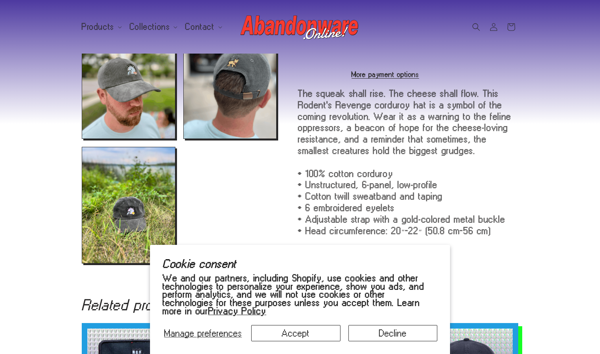
scroll to position [378, 0]
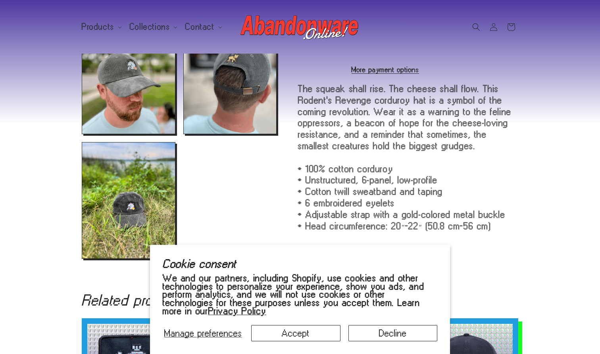
click at [368, 334] on button "Decline" at bounding box center [392, 333] width 89 height 16
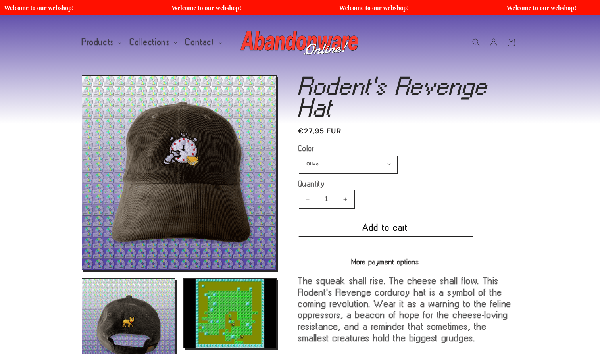
scroll to position [0, 0]
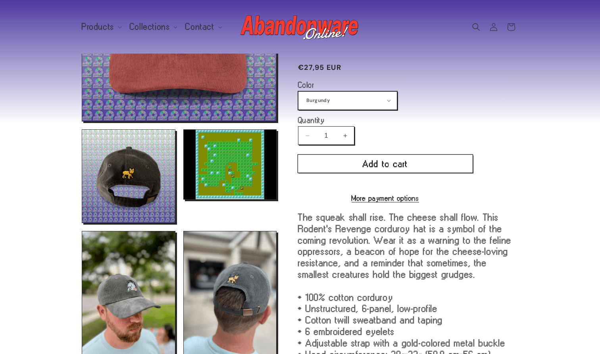
scroll to position [153, 0]
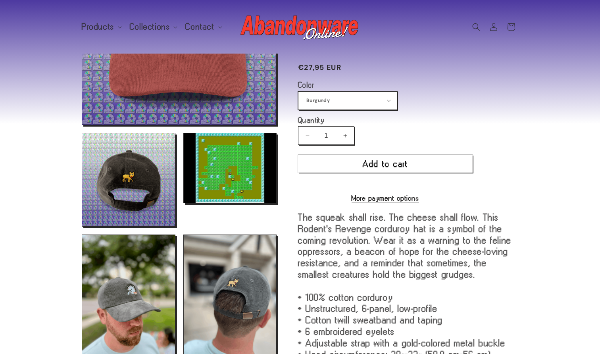
select select "Olive"
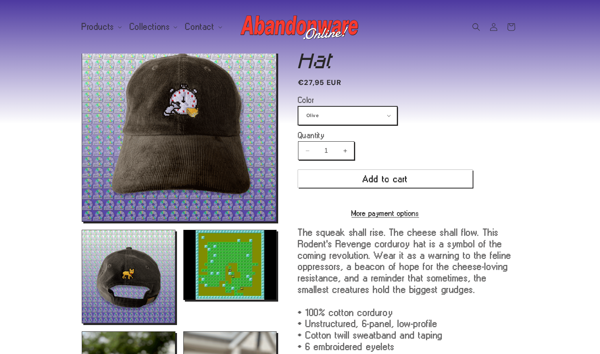
scroll to position [48, 0]
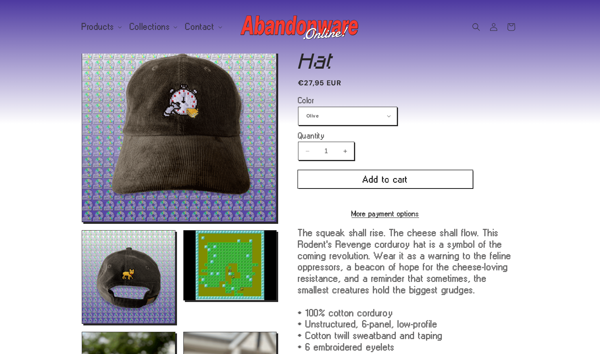
click at [437, 175] on button "Add to cart" at bounding box center [385, 179] width 174 height 18
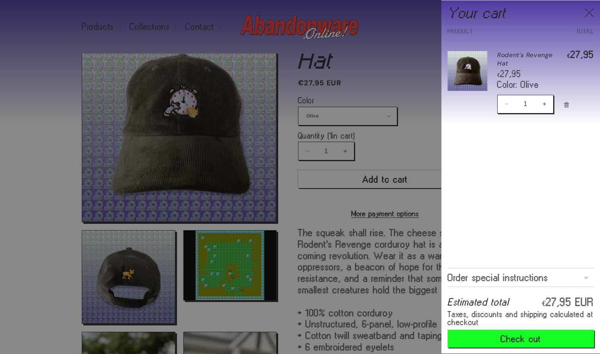
click at [415, 76] on div at bounding box center [300, 177] width 600 height 354
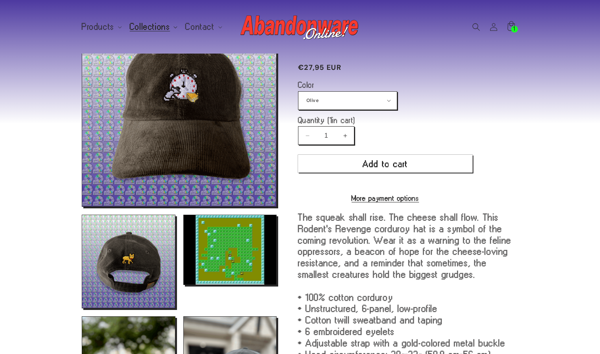
click at [153, 23] on span "Collections" at bounding box center [150, 26] width 40 height 7
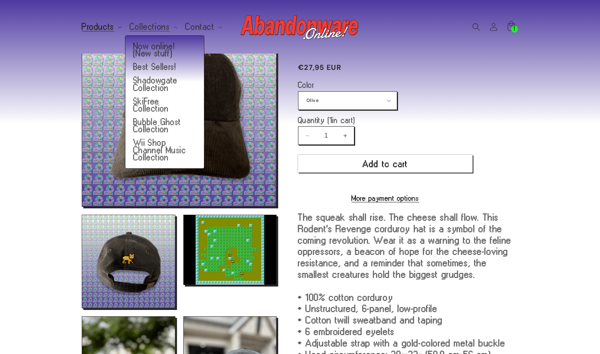
click at [99, 29] on span "Products" at bounding box center [98, 26] width 33 height 7
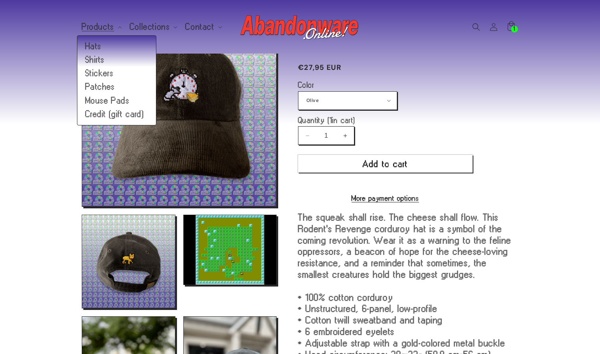
click at [251, 30] on img at bounding box center [299, 27] width 119 height 32
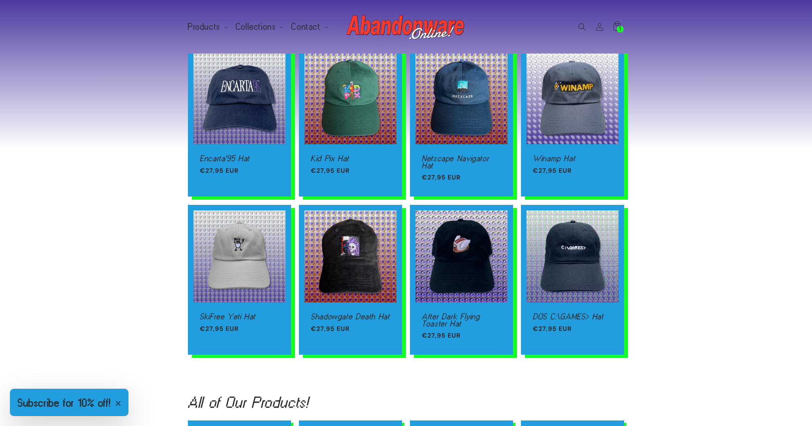
scroll to position [0, 812]
click at [217, 313] on link "SkiFree Yeti Hat" at bounding box center [239, 316] width 79 height 7
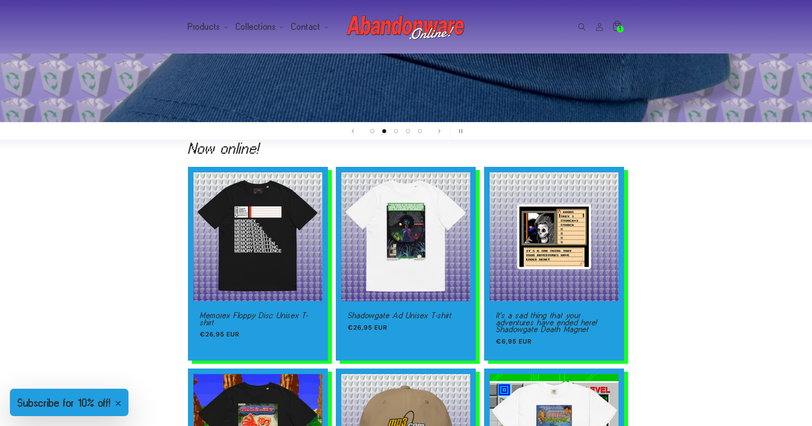
click at [599, 25] on icon at bounding box center [617, 26] width 19 height 19
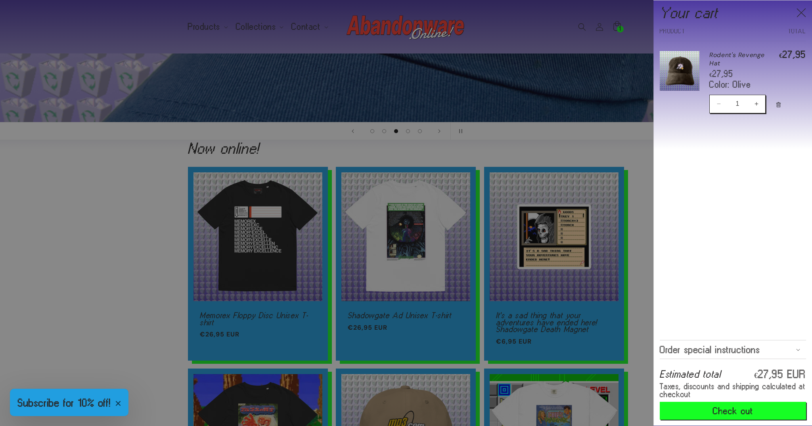
scroll to position [0, 1624]
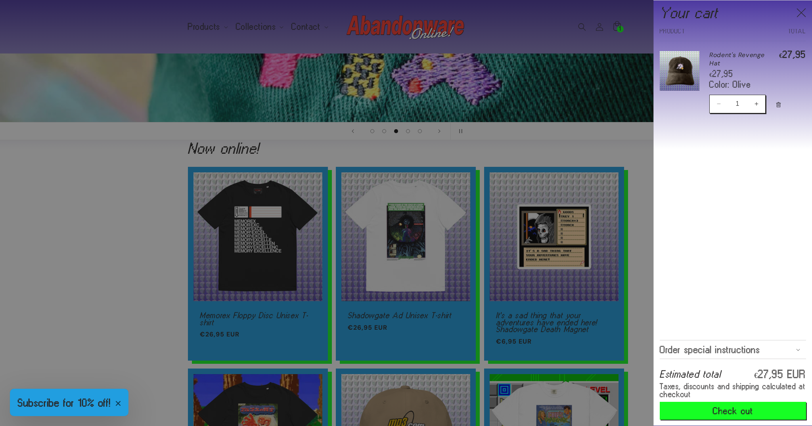
click at [599, 151] on div at bounding box center [406, 213] width 812 height 426
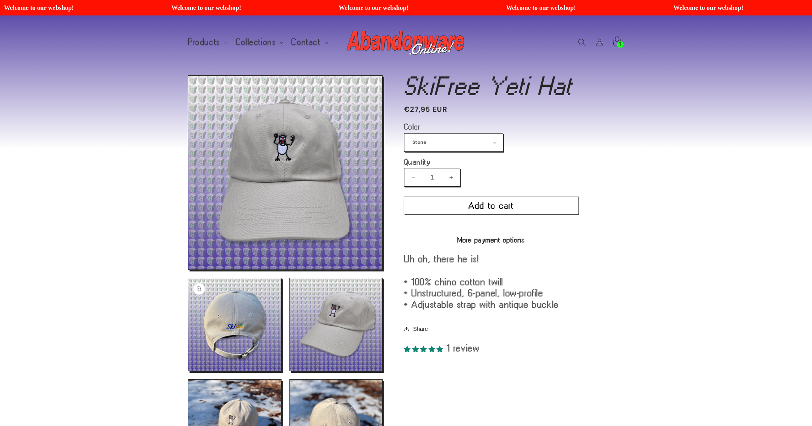
click at [188, 371] on button "Open media 2 in modal" at bounding box center [188, 371] width 0 height 0
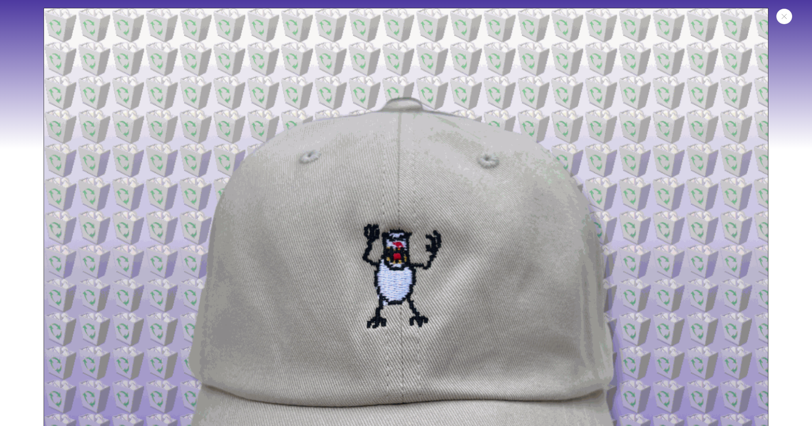
scroll to position [739, 0]
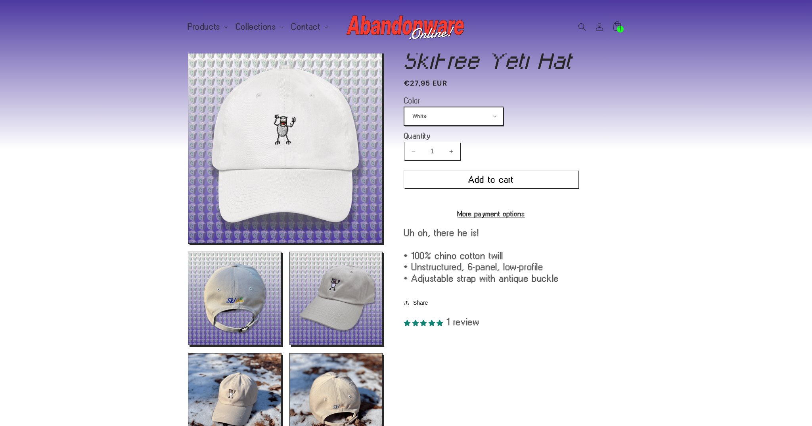
scroll to position [0, 0]
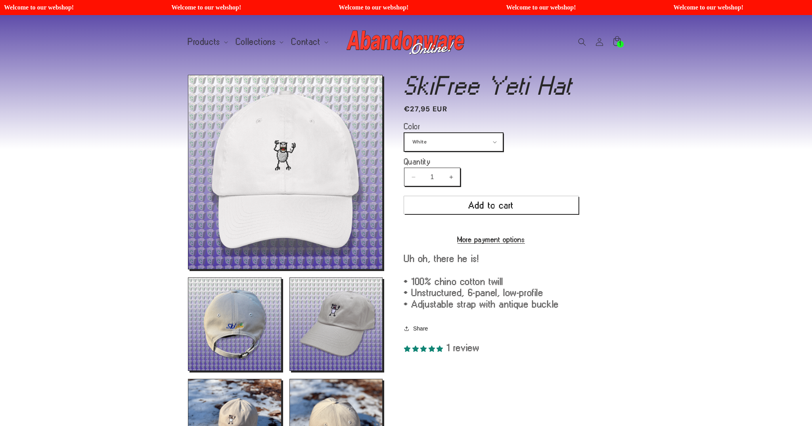
select select "Stone"
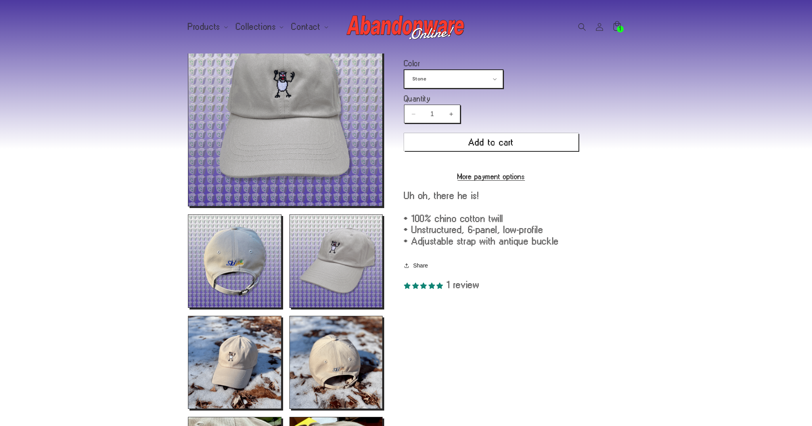
scroll to position [75, 0]
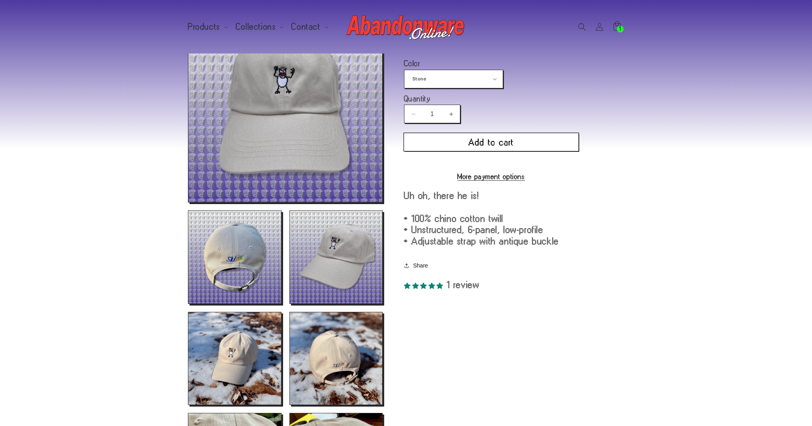
click at [485, 144] on button "Add to cart" at bounding box center [491, 142] width 174 height 18
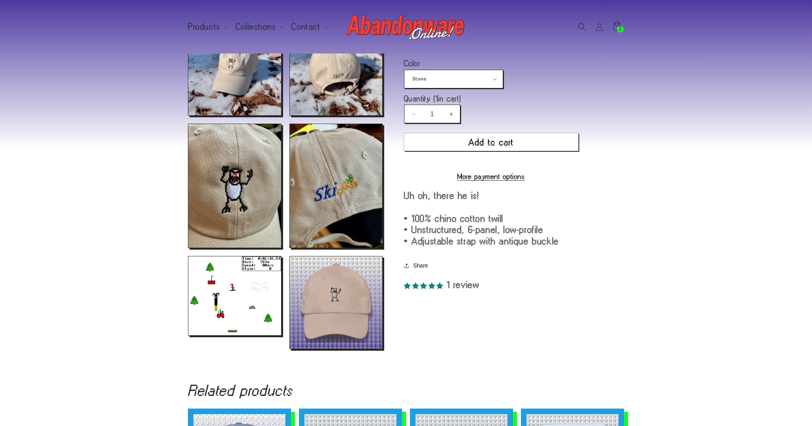
scroll to position [366, 0]
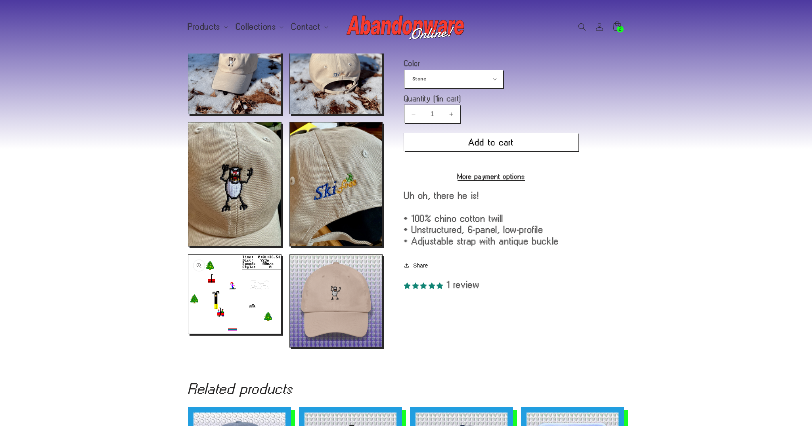
click at [188, 334] on button "Open media 8 in modal" at bounding box center [188, 334] width 0 height 0
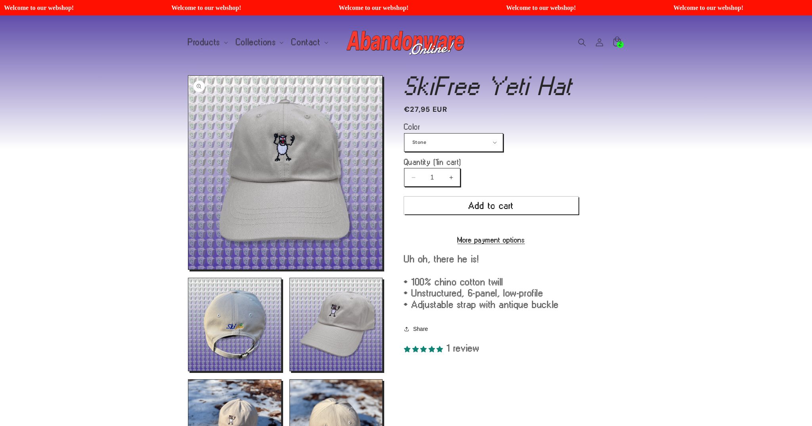
scroll to position [0, 0]
click at [215, 41] on span "Products" at bounding box center [204, 42] width 33 height 7
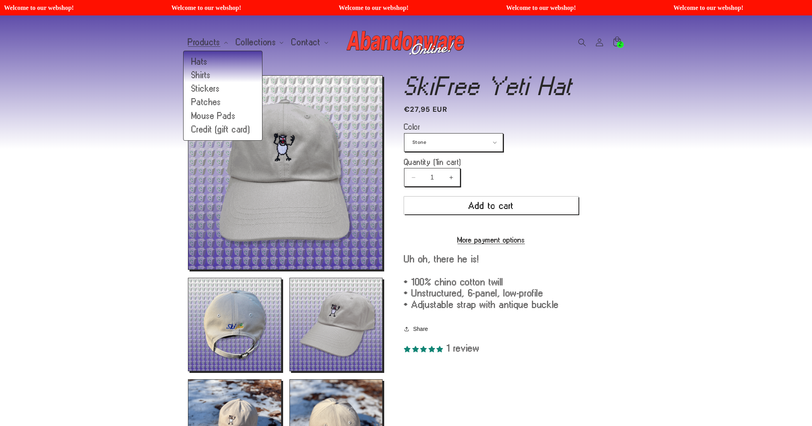
click at [379, 39] on img at bounding box center [406, 43] width 119 height 32
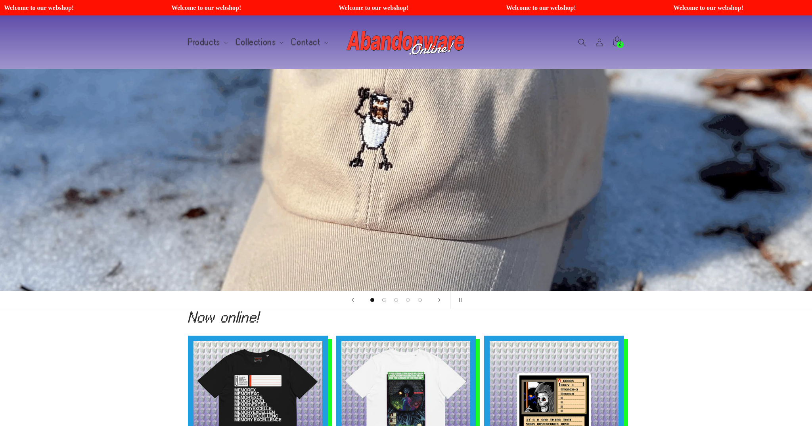
click at [212, 45] on span "Products" at bounding box center [204, 42] width 33 height 7
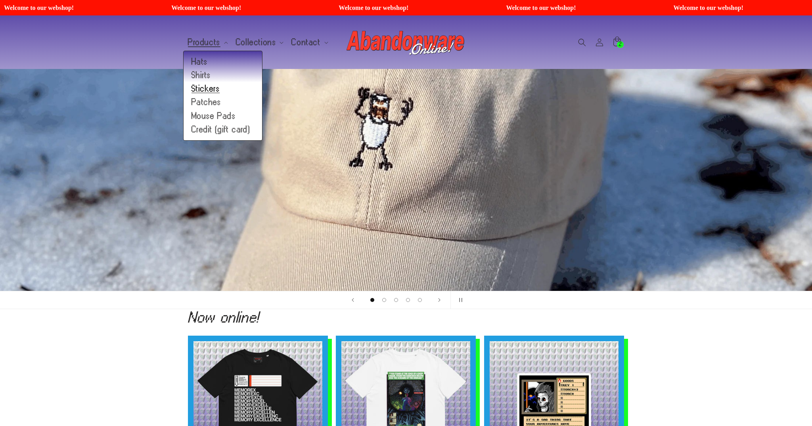
click at [212, 87] on link "Stickers" at bounding box center [223, 88] width 79 height 13
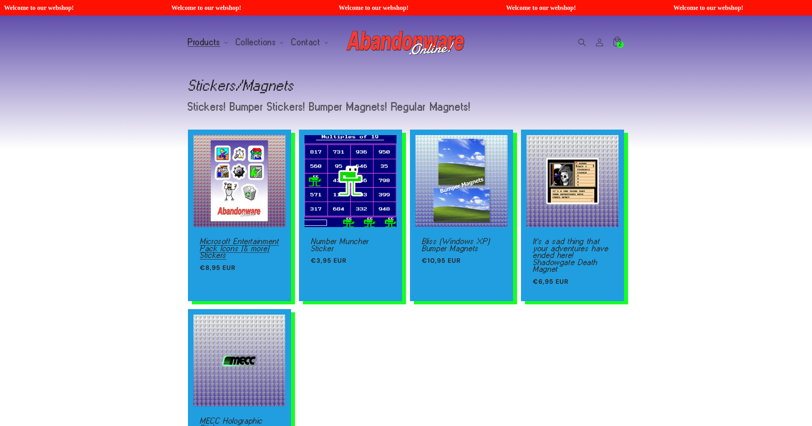
click at [254, 238] on link "Microsoft Entertainment Pack Icons (& more) Stickers" at bounding box center [239, 248] width 79 height 21
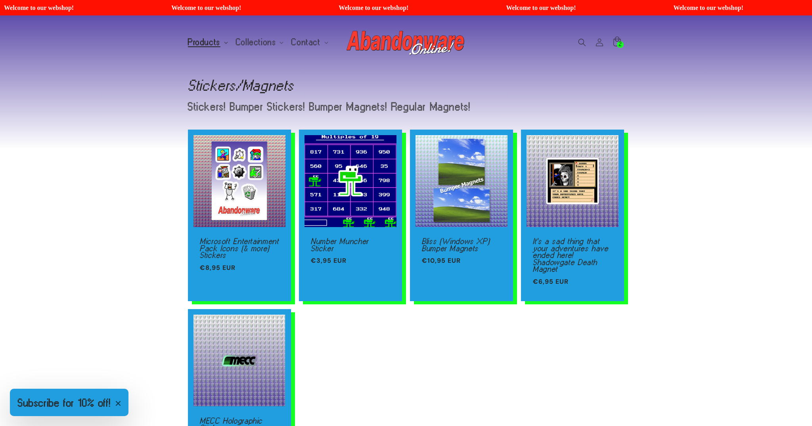
click at [212, 47] on summary "Products" at bounding box center [207, 42] width 48 height 17
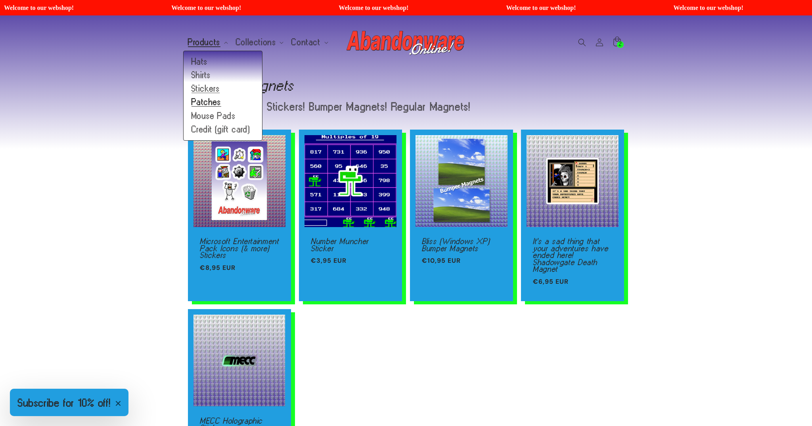
click at [212, 105] on link "Patches" at bounding box center [223, 102] width 79 height 13
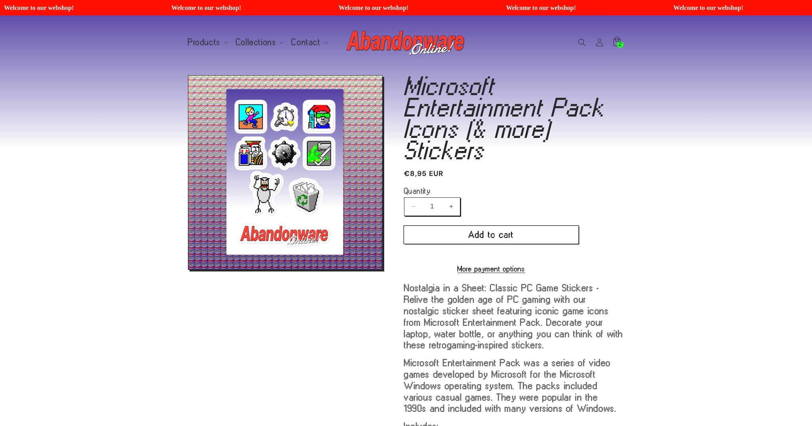
click at [507, 240] on button "Add to cart" at bounding box center [491, 235] width 174 height 18
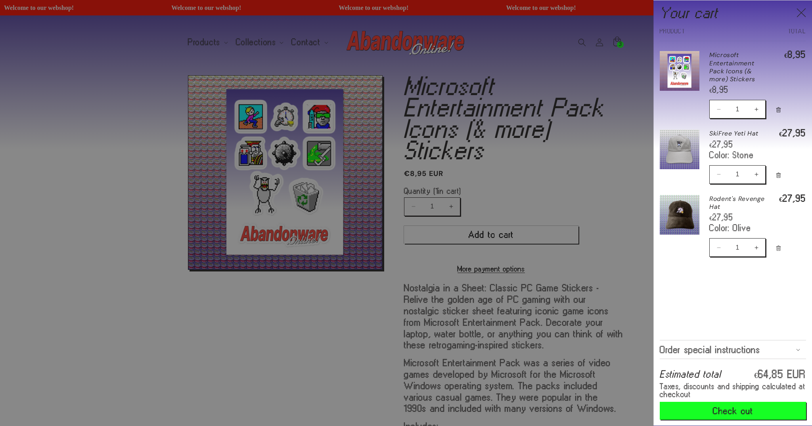
click at [778, 247] on icon "Remove Rodent's Revenge Hat - Olive" at bounding box center [779, 248] width 2 height 3
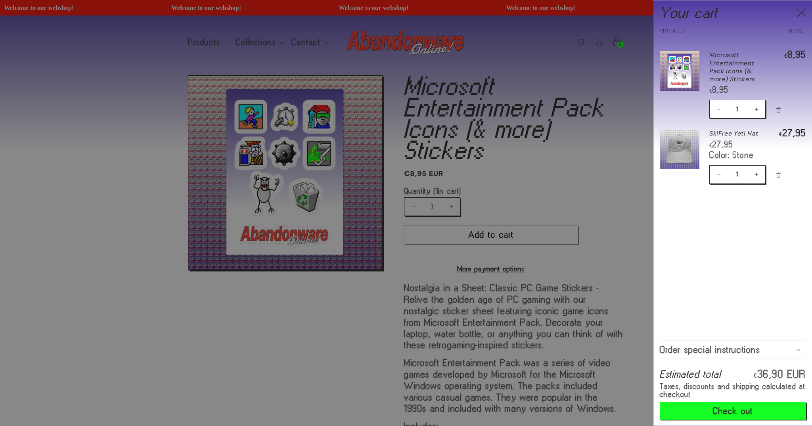
click at [588, 189] on div at bounding box center [406, 213] width 812 height 426
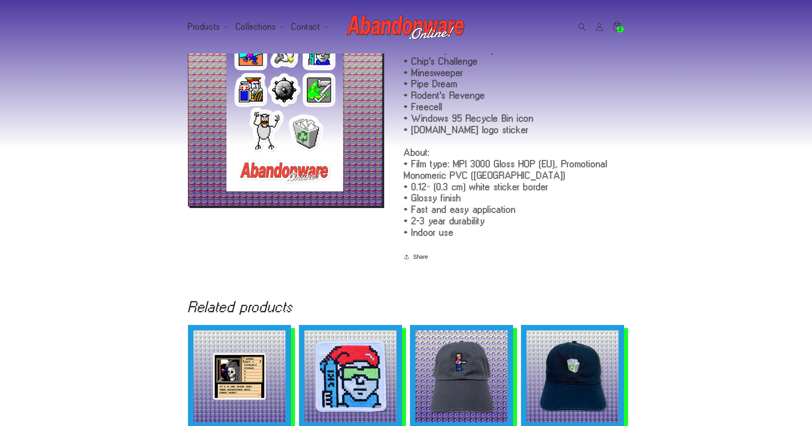
scroll to position [494, 0]
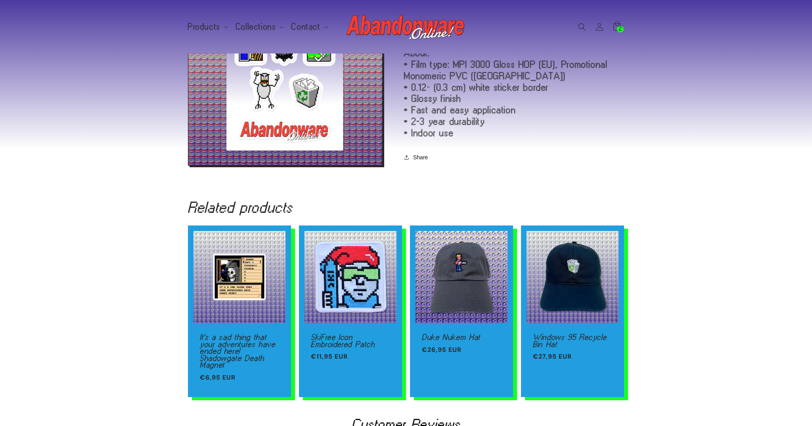
click at [690, 207] on div "Related products It's a sad thing that your adventures have ended here! Shadowg…" at bounding box center [406, 287] width 812 height 242
click at [743, 278] on div "Related products It's a sad thing that your adventures have ended here! Shadowg…" at bounding box center [406, 287] width 812 height 242
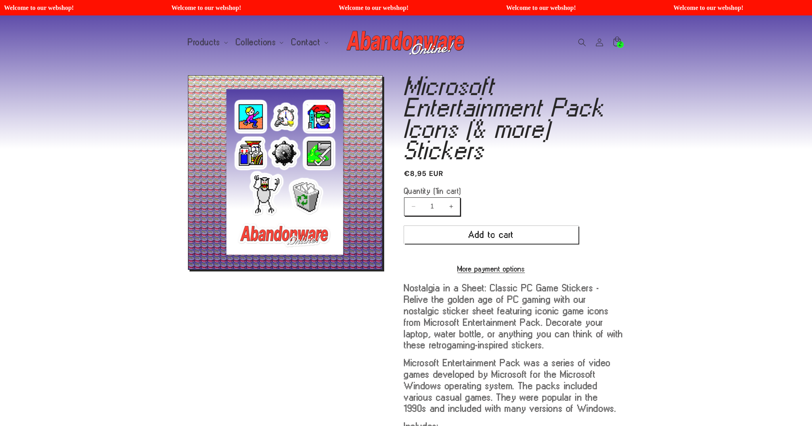
scroll to position [0, 0]
click at [392, 44] on img at bounding box center [406, 43] width 119 height 32
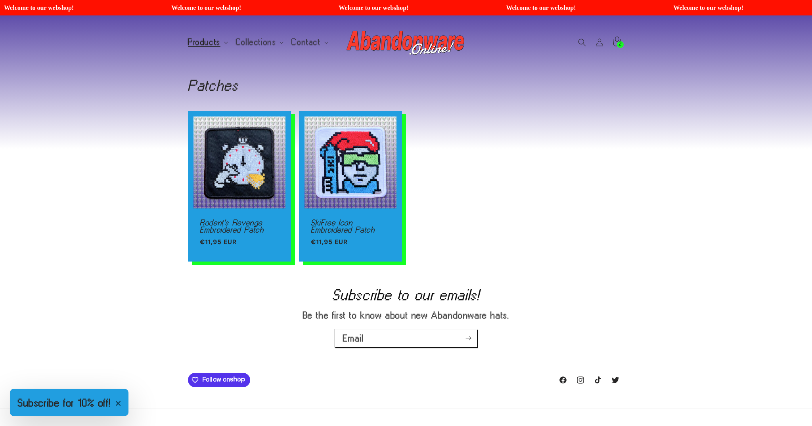
click at [212, 44] on span "Products" at bounding box center [204, 42] width 33 height 7
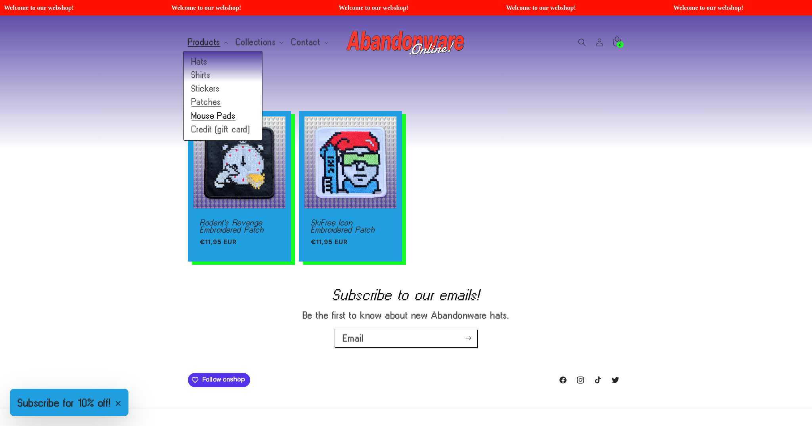
click at [210, 117] on link "Mouse Pads" at bounding box center [223, 115] width 79 height 13
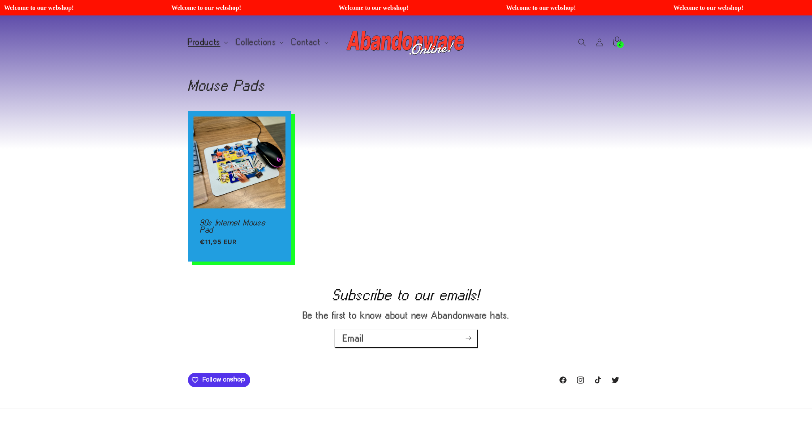
click at [213, 39] on span "Products" at bounding box center [204, 42] width 33 height 7
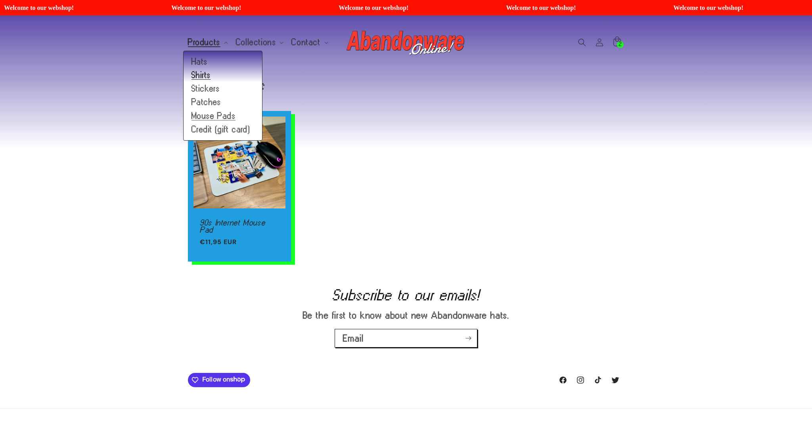
click at [213, 77] on link "Shirts" at bounding box center [223, 75] width 79 height 13
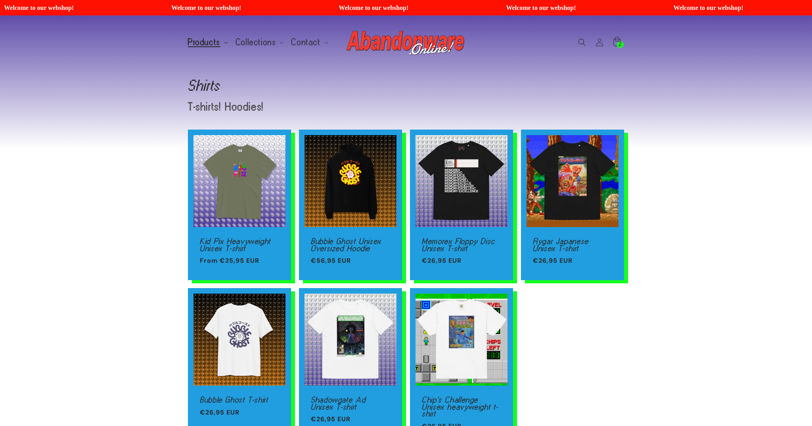
click at [211, 44] on span "Products" at bounding box center [204, 42] width 33 height 7
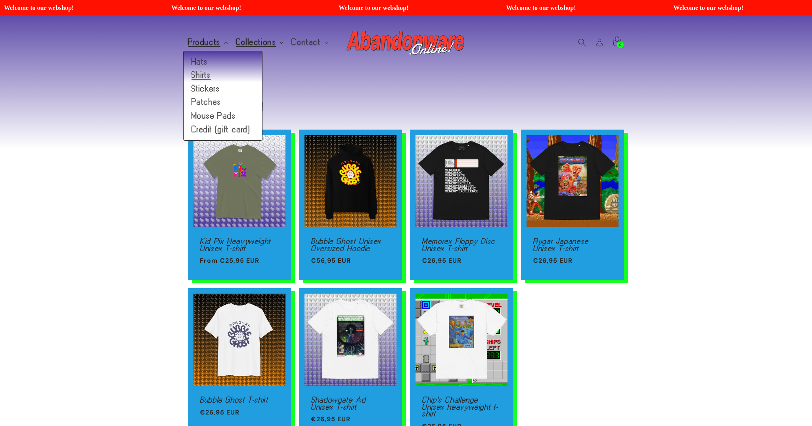
click at [243, 45] on span "Collections" at bounding box center [256, 42] width 40 height 7
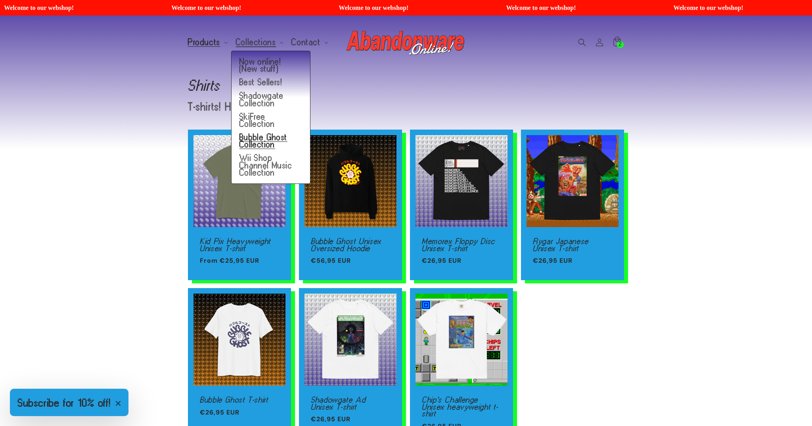
click at [257, 136] on link "Bubble Ghost Collection" at bounding box center [271, 141] width 79 height 21
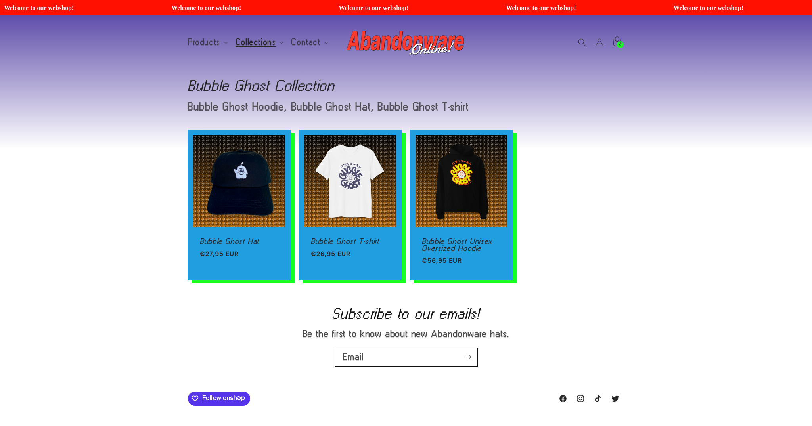
click at [378, 42] on img at bounding box center [406, 43] width 119 height 32
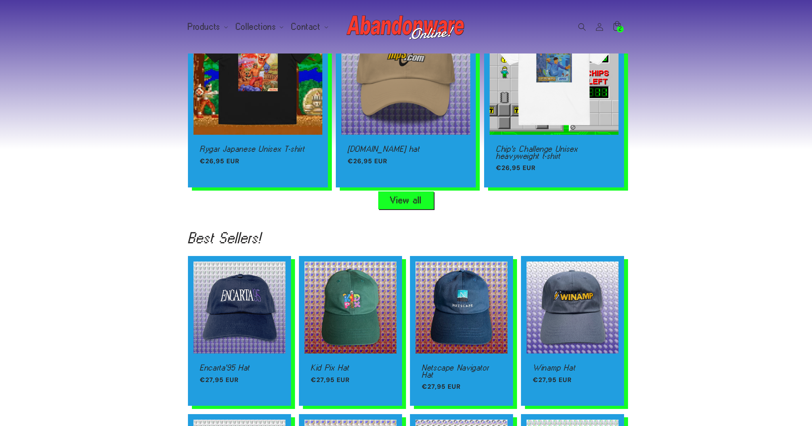
scroll to position [538, 0]
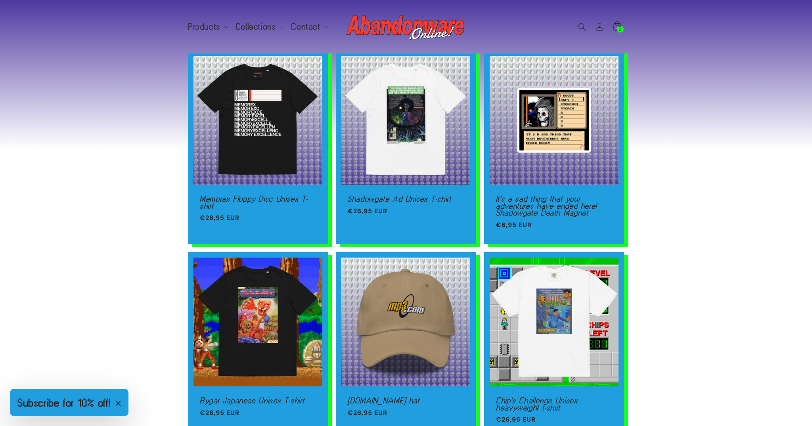
scroll to position [0, 2436]
click at [285, 196] on link "Memorex Floppy Disc Unisex T-shirt" at bounding box center [258, 203] width 116 height 14
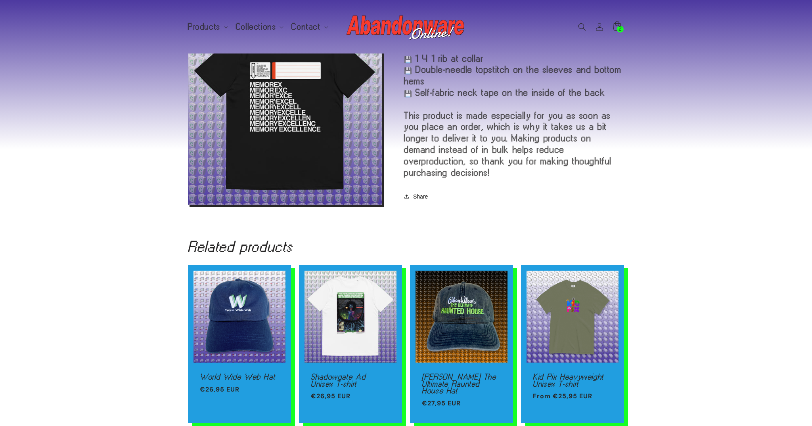
scroll to position [393, 0]
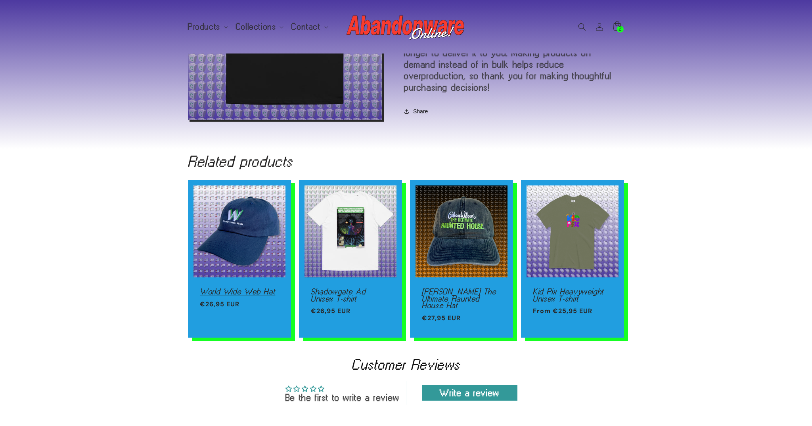
click at [251, 288] on link "World Wide Web Hat" at bounding box center [239, 291] width 79 height 7
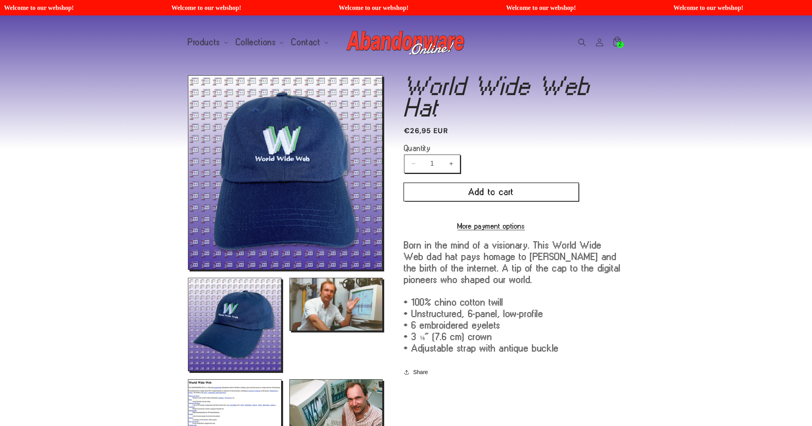
click at [457, 194] on button "Add to cart" at bounding box center [491, 192] width 174 height 18
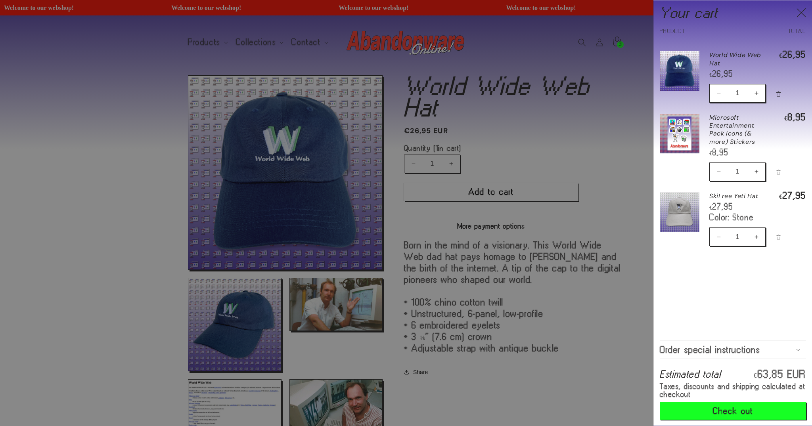
click at [595, 133] on div at bounding box center [406, 213] width 812 height 426
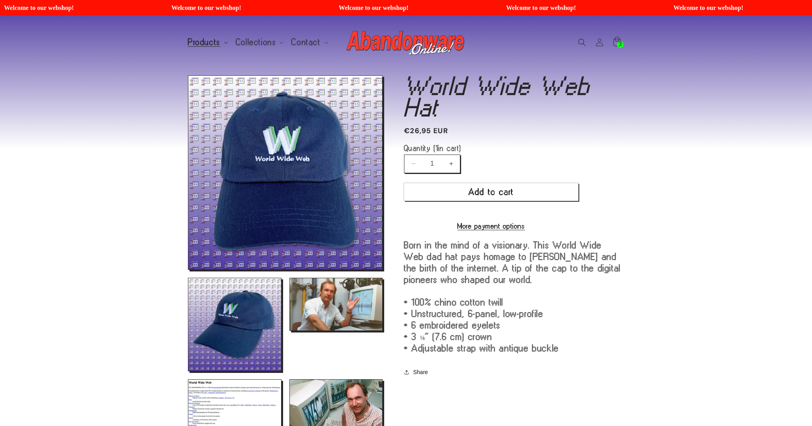
click at [215, 44] on span "Products" at bounding box center [204, 42] width 33 height 7
click at [296, 54] on header "Products Products Hats Shirts Stickers Patches Mouse Pads Credit (gift card)" at bounding box center [406, 42] width 476 height 54
click at [218, 39] on span "Products" at bounding box center [204, 42] width 33 height 7
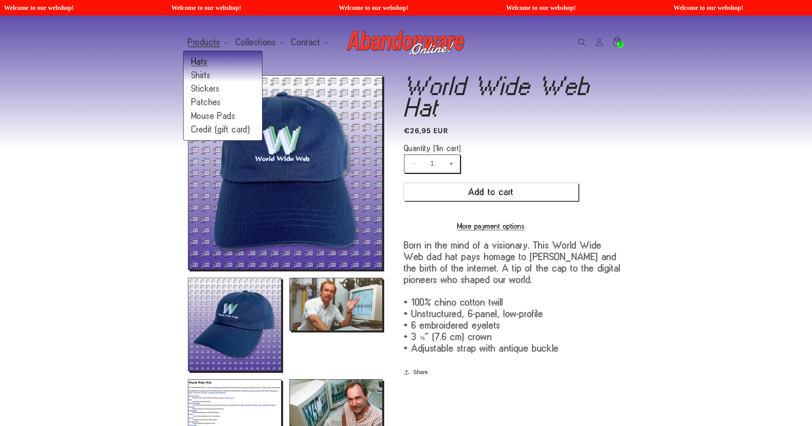
click at [199, 63] on link "Hats" at bounding box center [223, 61] width 79 height 13
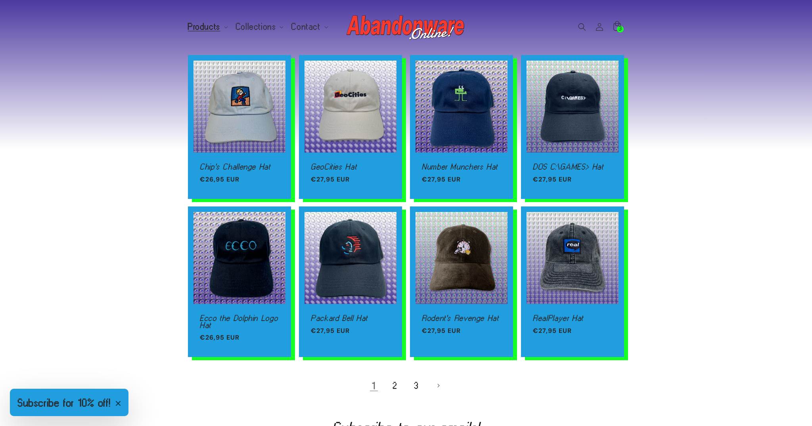
scroll to position [374, 0]
click at [399, 381] on link "2" at bounding box center [395, 385] width 17 height 17
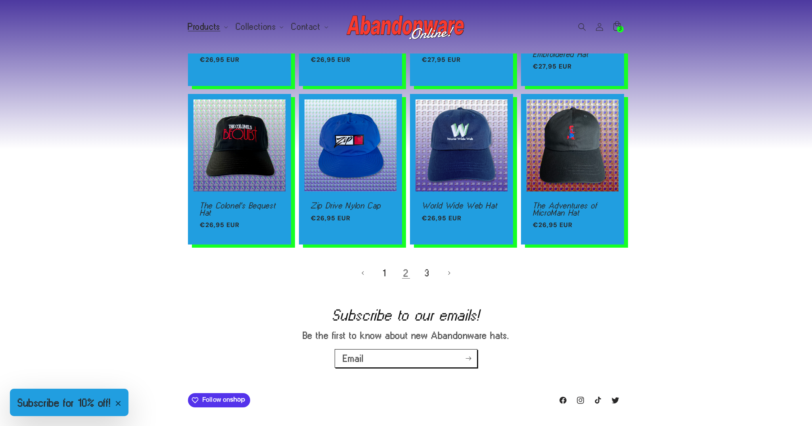
scroll to position [529, 0]
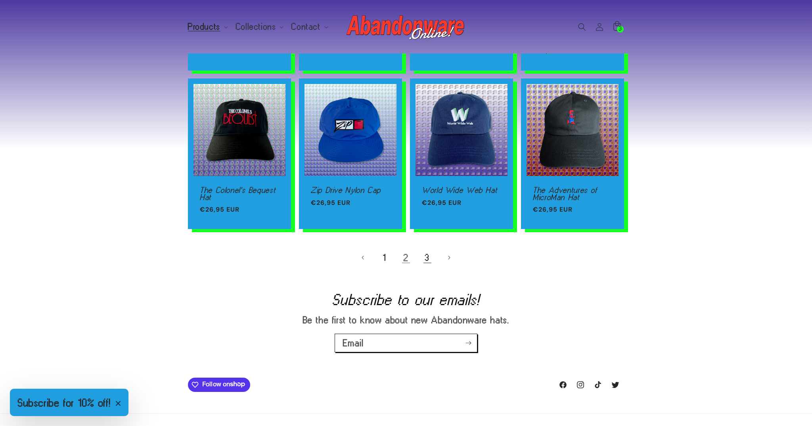
click at [430, 259] on link "3" at bounding box center [427, 257] width 17 height 17
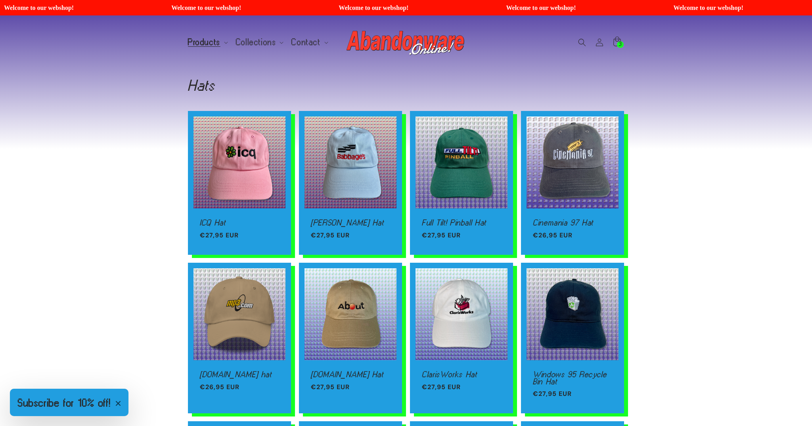
click at [433, 40] on img at bounding box center [406, 43] width 119 height 32
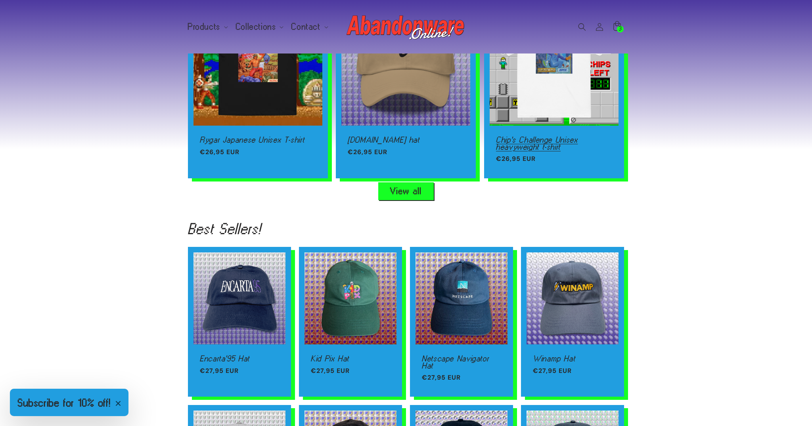
scroll to position [547, 0]
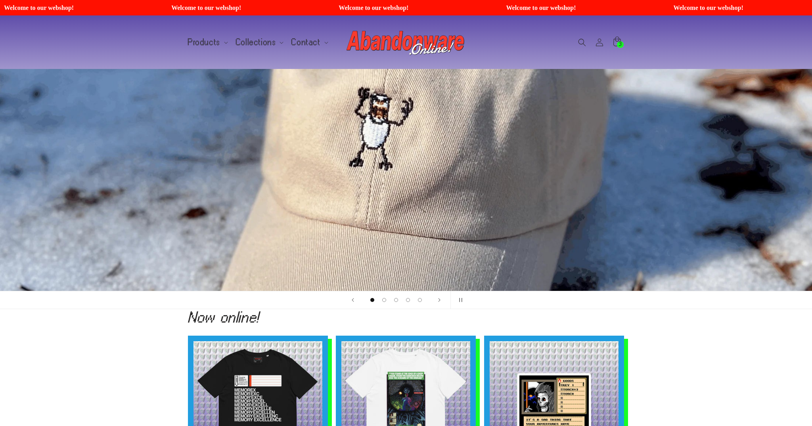
scroll to position [169, 0]
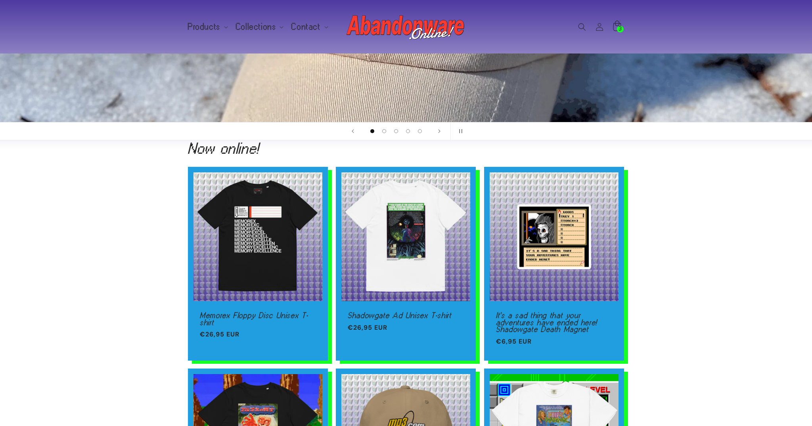
click at [618, 33] on icon at bounding box center [617, 26] width 19 height 19
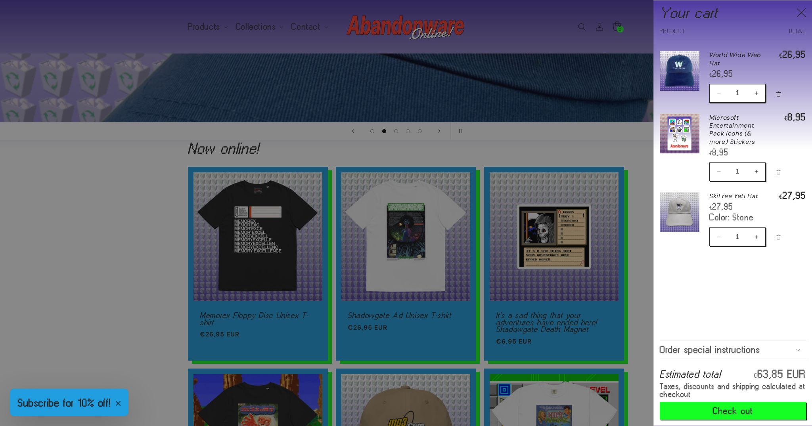
scroll to position [0, 1624]
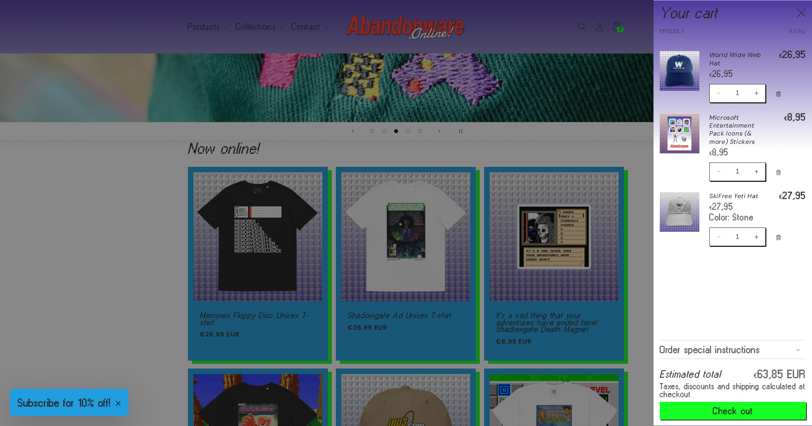
click at [778, 174] on icon "Remove Microsoft Entertainment Pack Icons (& more) Stickers" at bounding box center [779, 173] width 6 height 6
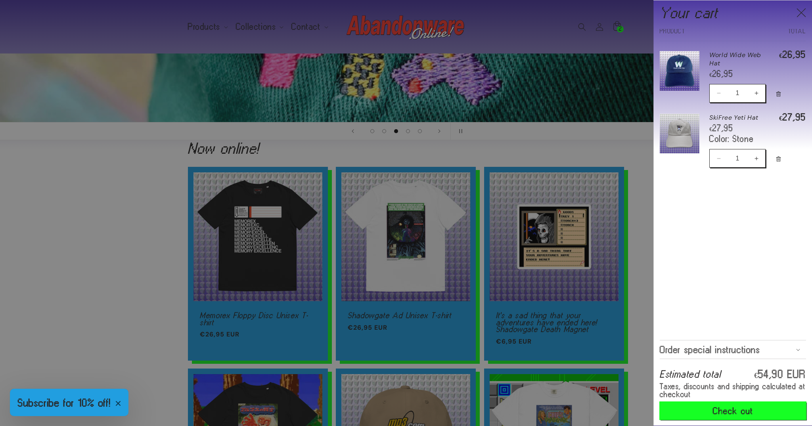
click at [741, 406] on button "Check out" at bounding box center [733, 411] width 146 height 18
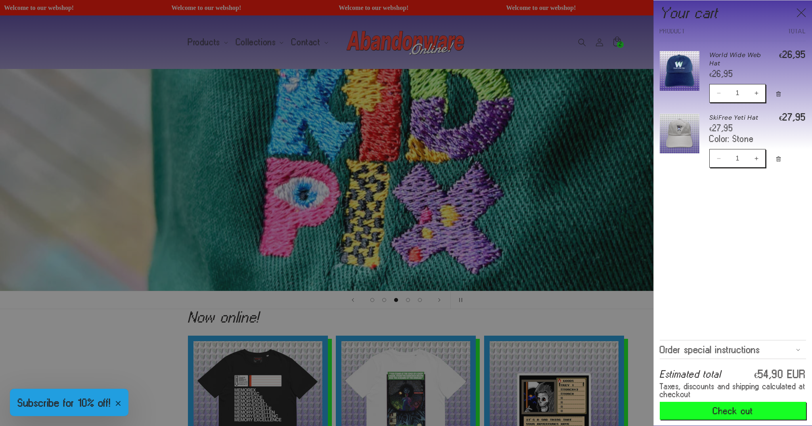
click at [679, 128] on link "Your cart" at bounding box center [680, 138] width 40 height 65
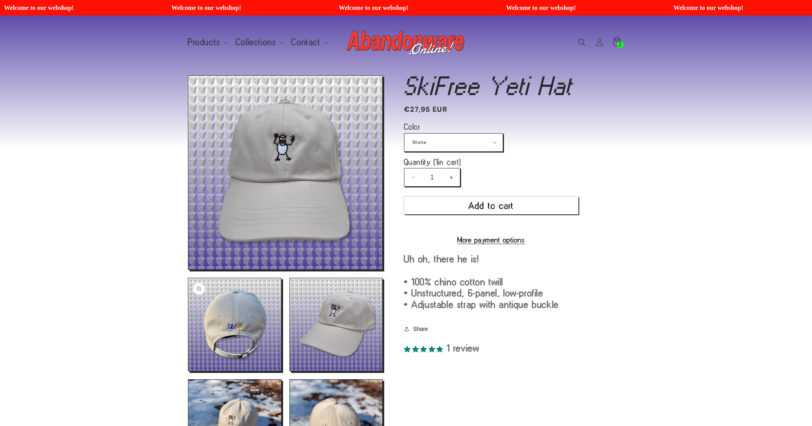
click at [188, 371] on button "Open media 2 in modal" at bounding box center [188, 371] width 0 height 0
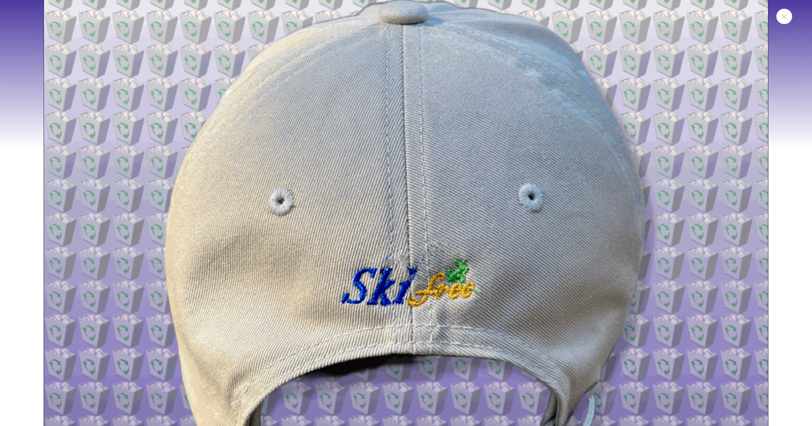
scroll to position [836, 0]
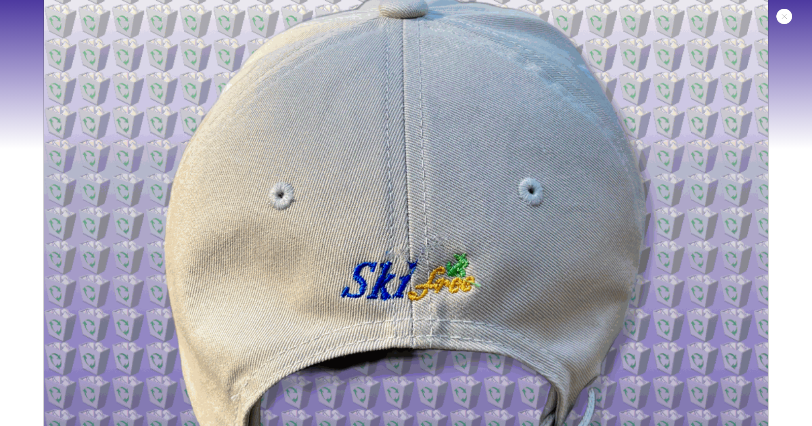
click at [786, 14] on icon "Close" at bounding box center [785, 16] width 6 height 5
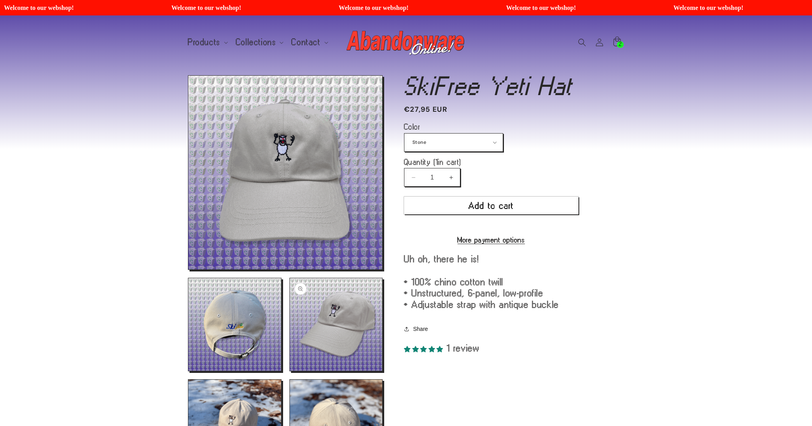
click at [290, 371] on button "Open media 3 in modal" at bounding box center [290, 371] width 0 height 0
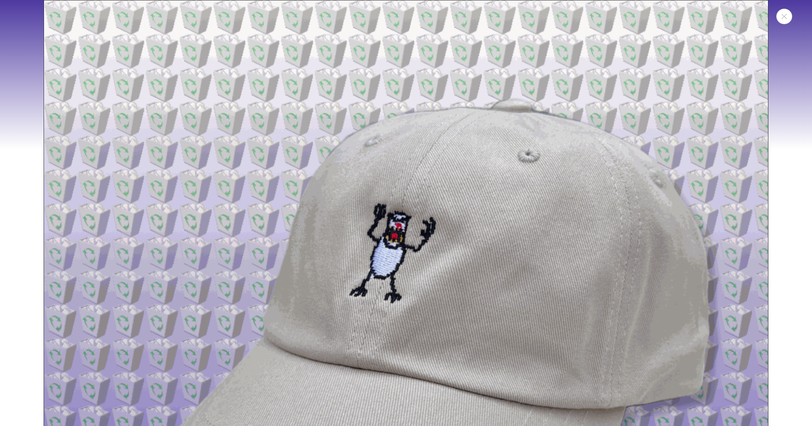
click at [780, 15] on button "Close" at bounding box center [784, 16] width 16 height 15
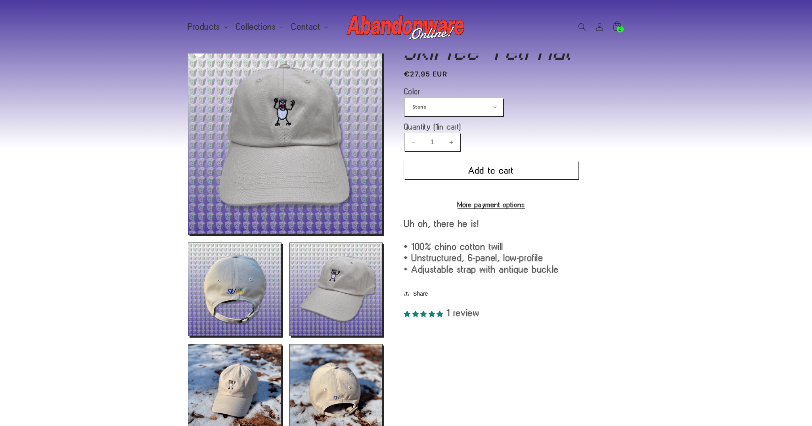
scroll to position [36, 0]
click at [617, 29] on div "2 2 items" at bounding box center [620, 29] width 7 height 7
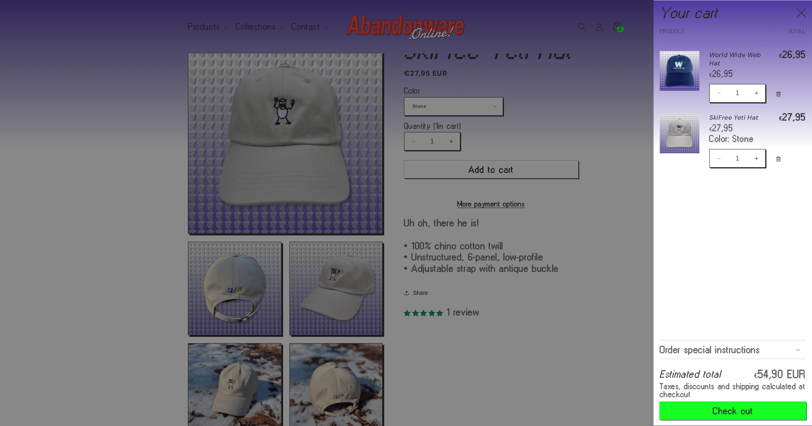
click at [740, 412] on button "Check out" at bounding box center [733, 411] width 146 height 18
